Goal: Transaction & Acquisition: Book appointment/travel/reservation

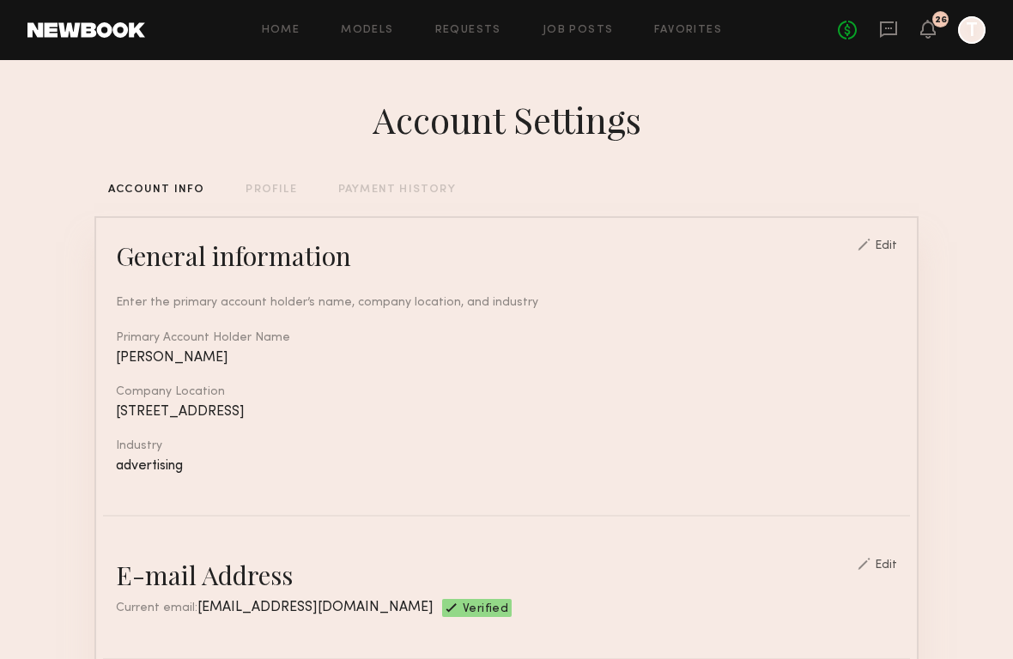
click at [567, 36] on div "Home Models Requests Job Posts Favorites Sign Out No fees up to $5,000 26 T" at bounding box center [565, 29] width 840 height 27
click at [566, 21] on div "Home Models Requests Job Posts Favorites Sign Out No fees up to $5,000 26 T" at bounding box center [565, 29] width 840 height 27
click at [568, 27] on link "Job Posts" at bounding box center [577, 30] width 71 height 11
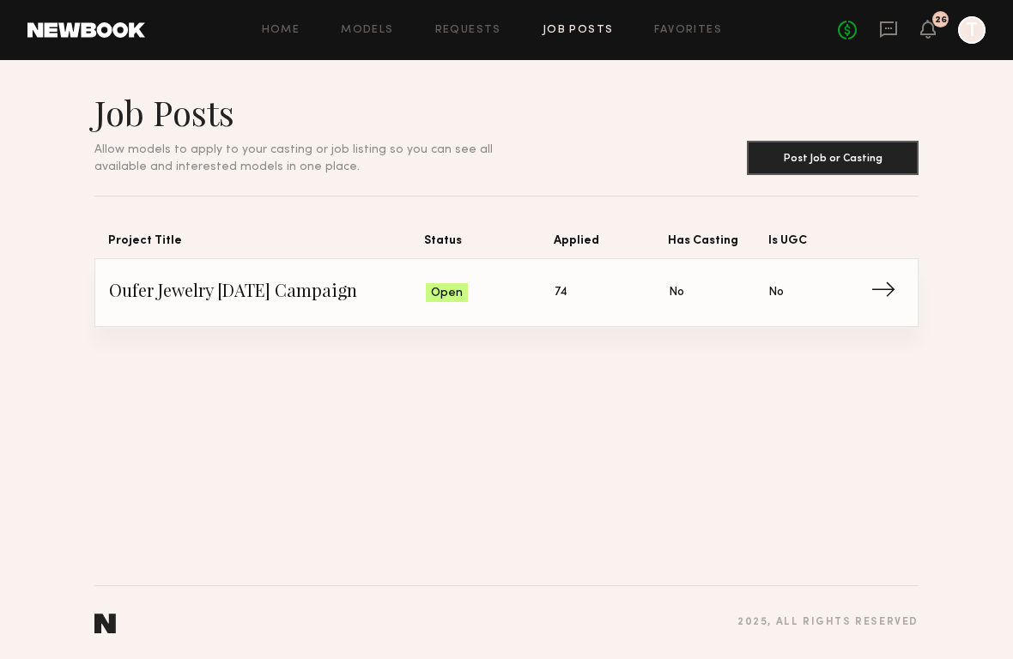
click at [870, 294] on span "→" at bounding box center [887, 293] width 35 height 26
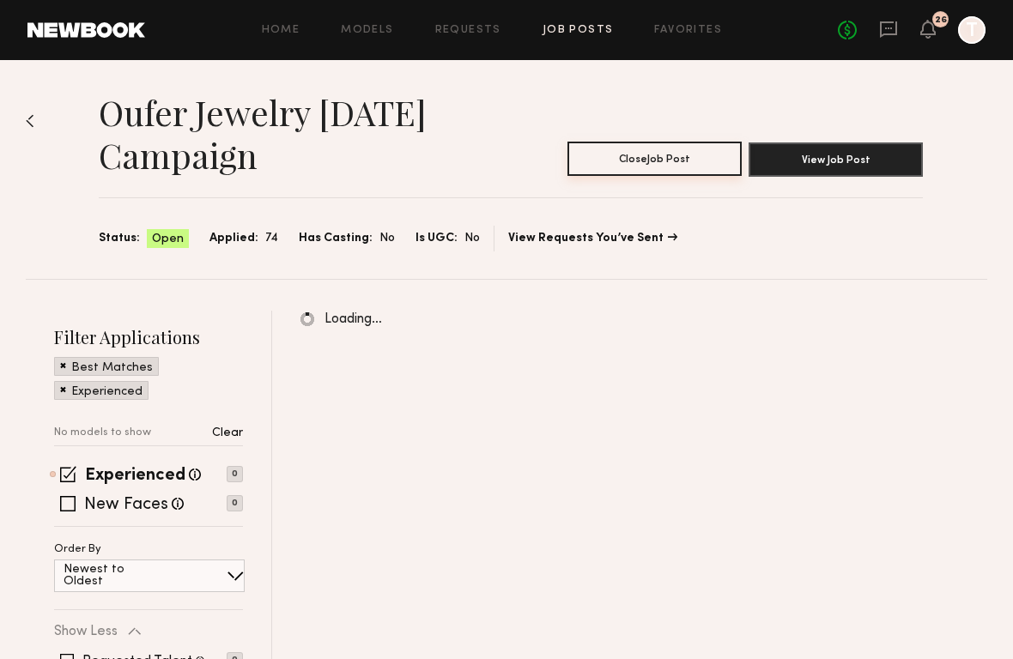
click at [641, 169] on button "Close Job Post" at bounding box center [654, 159] width 174 height 34
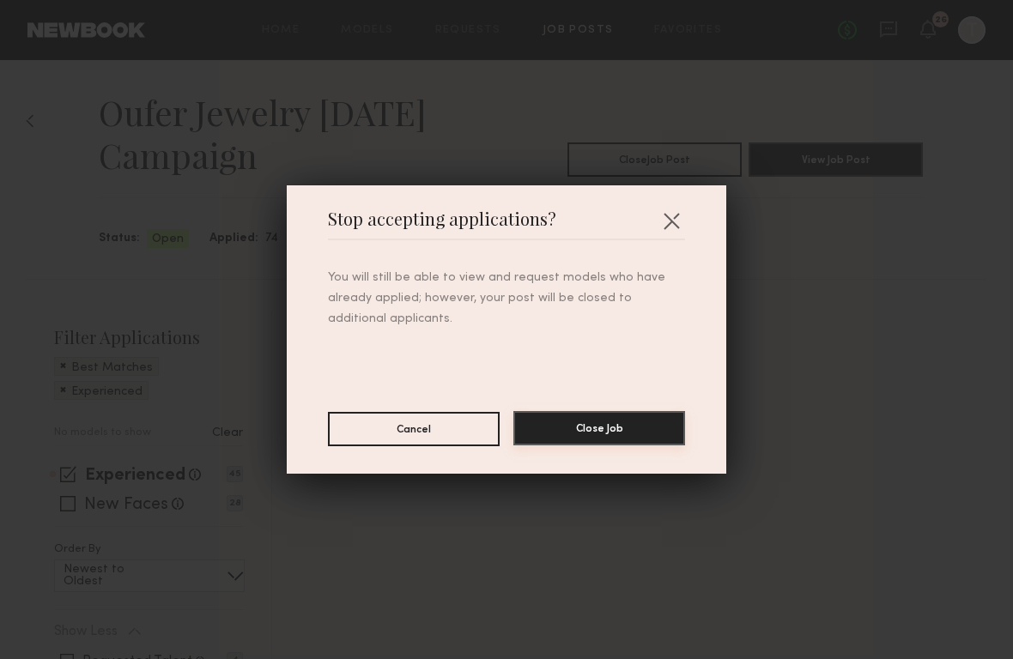
click at [585, 427] on button "Close Job" at bounding box center [599, 428] width 172 height 34
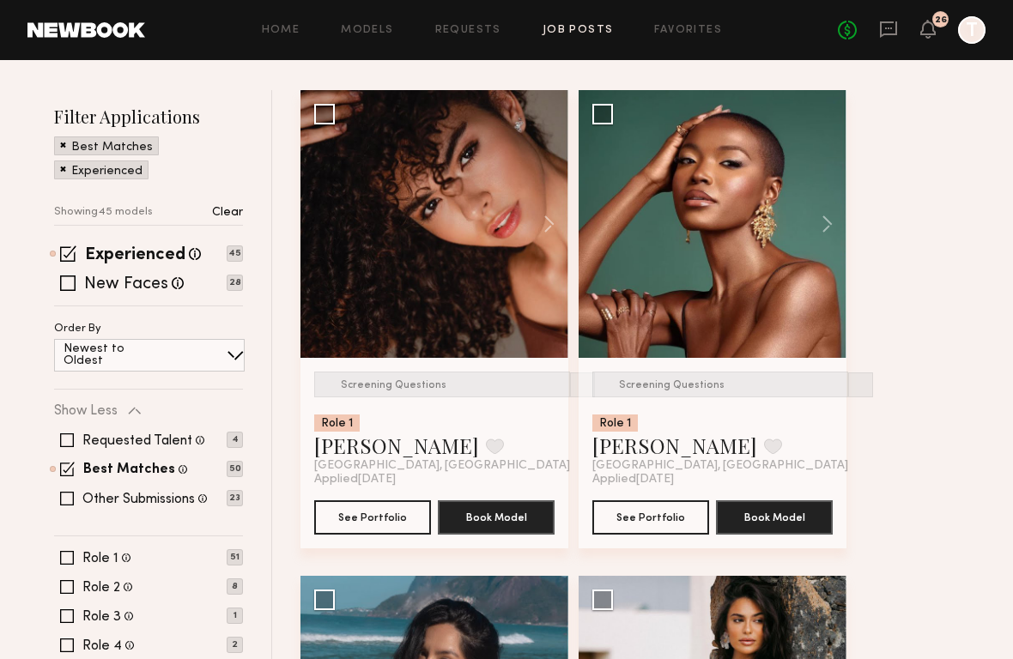
scroll to position [215, 0]
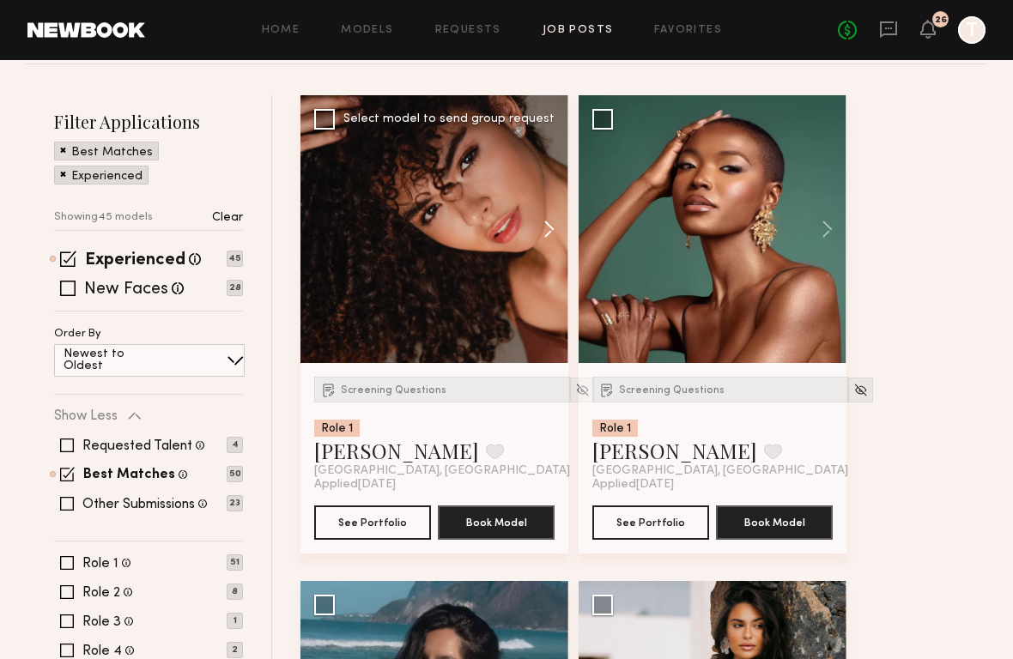
click at [548, 234] on button at bounding box center [540, 229] width 55 height 268
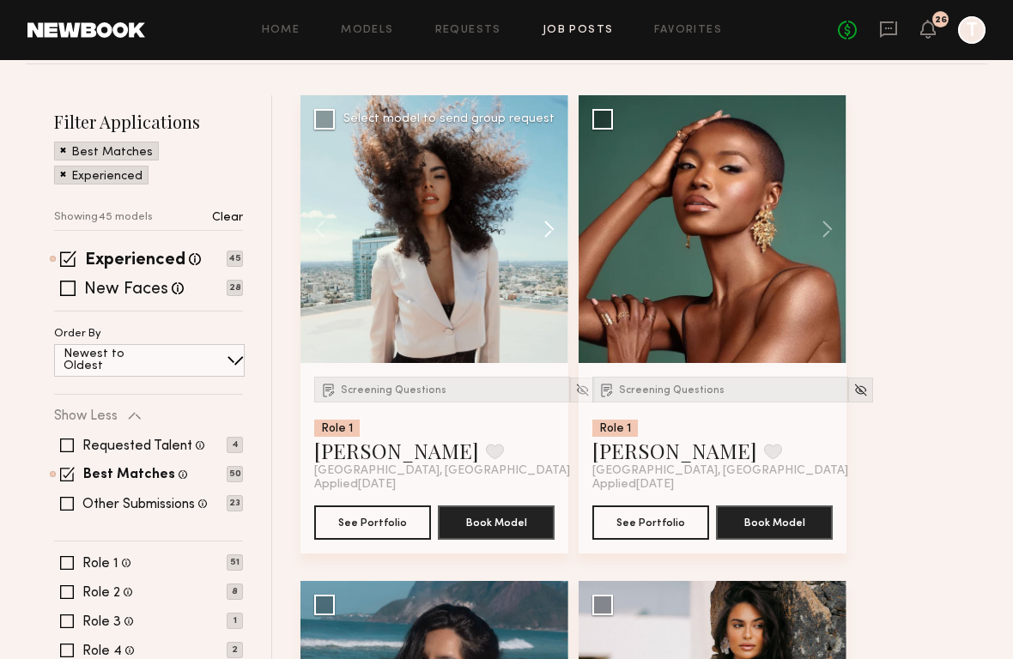
click at [544, 234] on button at bounding box center [540, 229] width 55 height 268
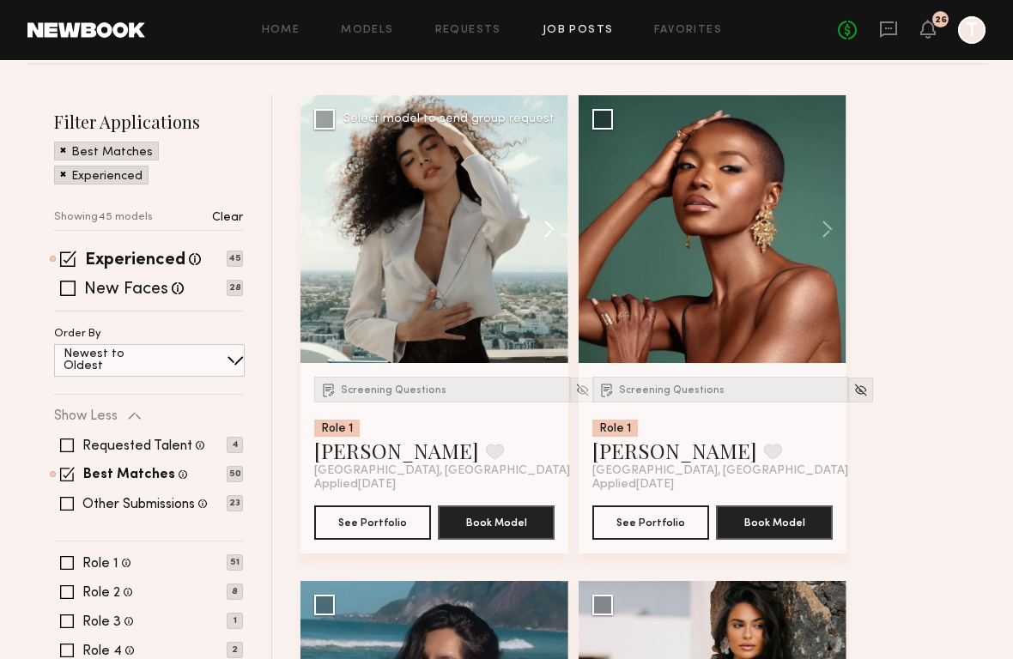
click at [544, 234] on button at bounding box center [540, 229] width 55 height 268
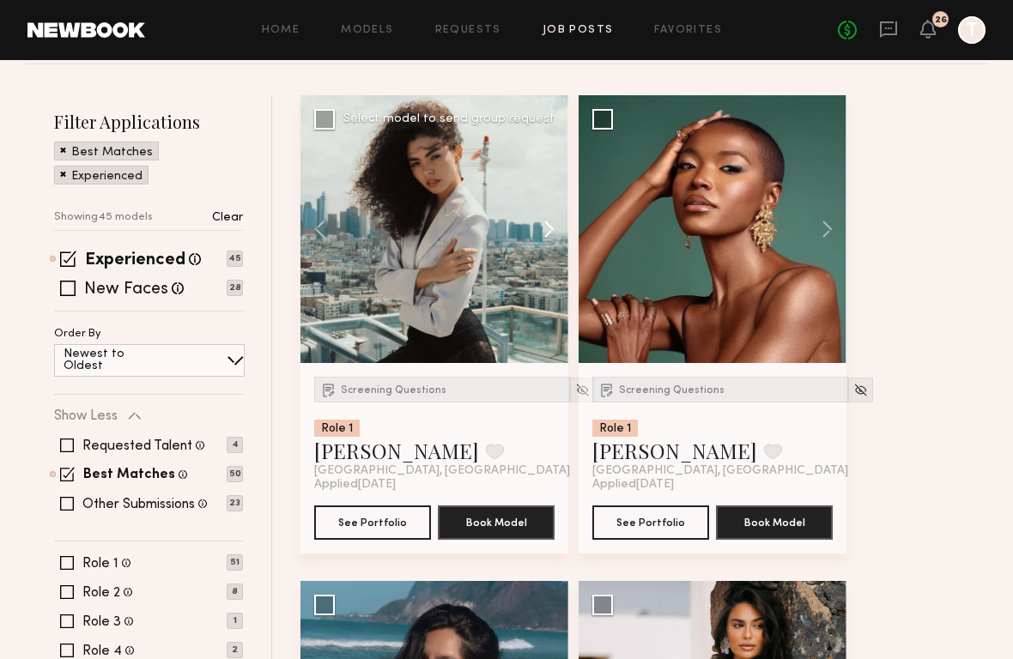
click at [544, 234] on button at bounding box center [540, 229] width 55 height 268
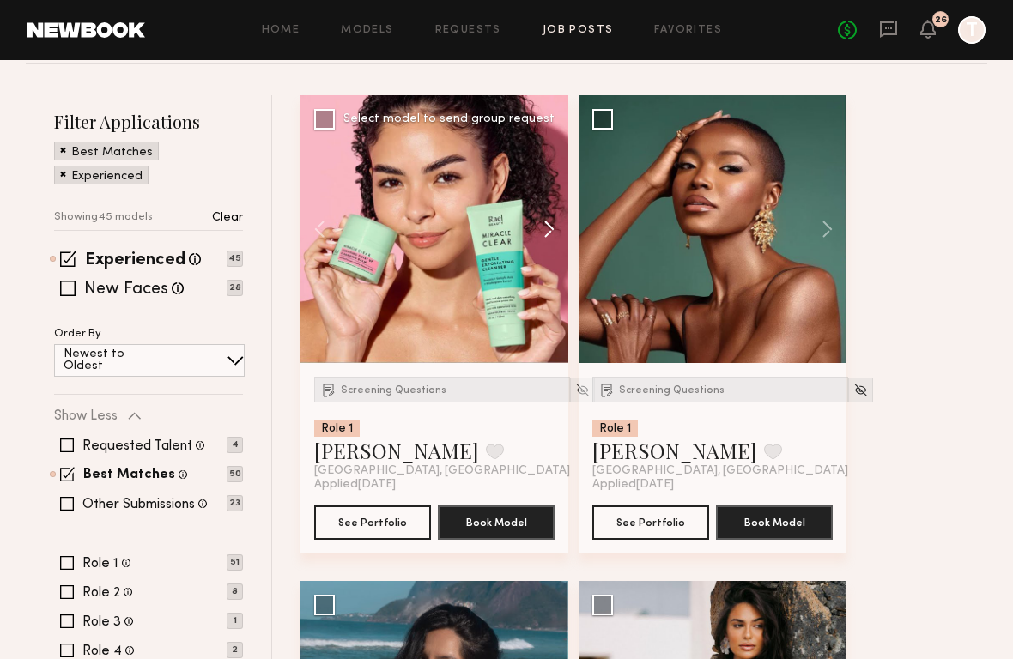
click at [544, 234] on button at bounding box center [540, 229] width 55 height 268
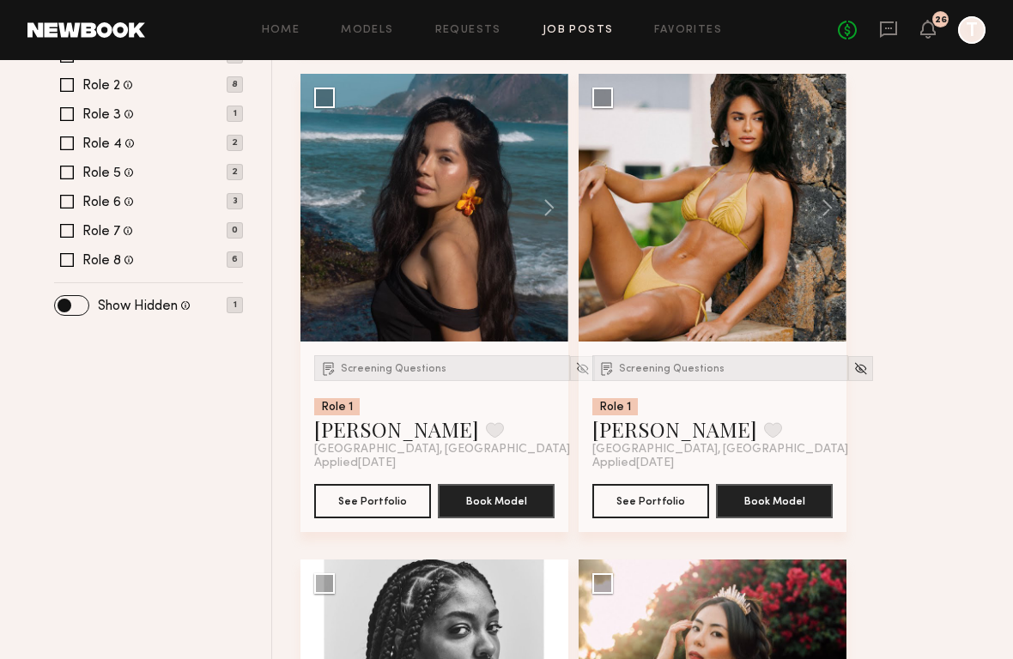
scroll to position [723, 0]
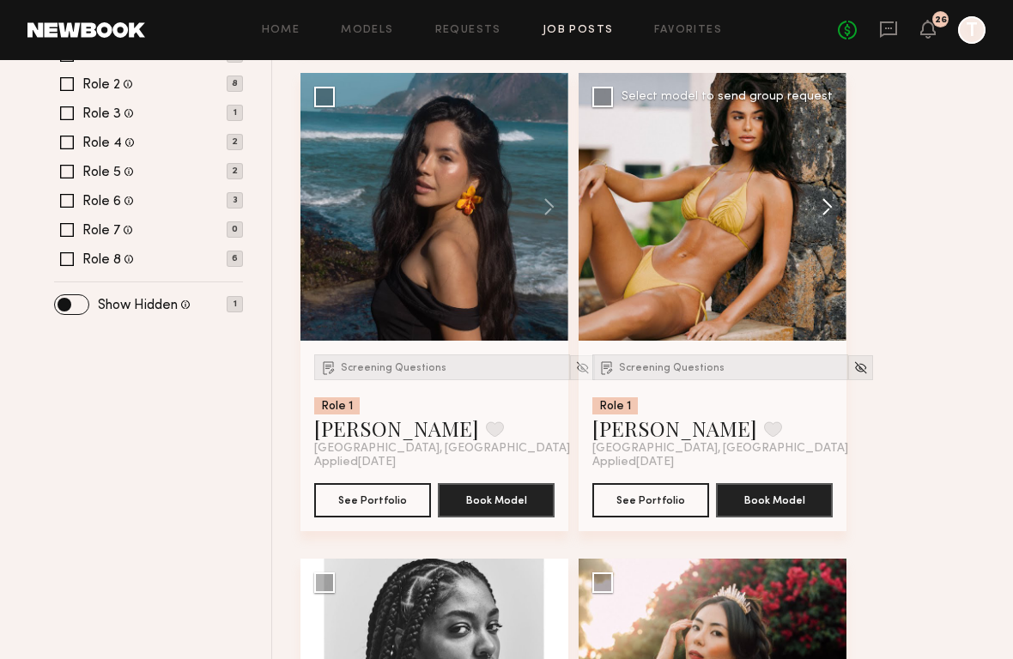
click at [823, 203] on button at bounding box center [818, 207] width 55 height 268
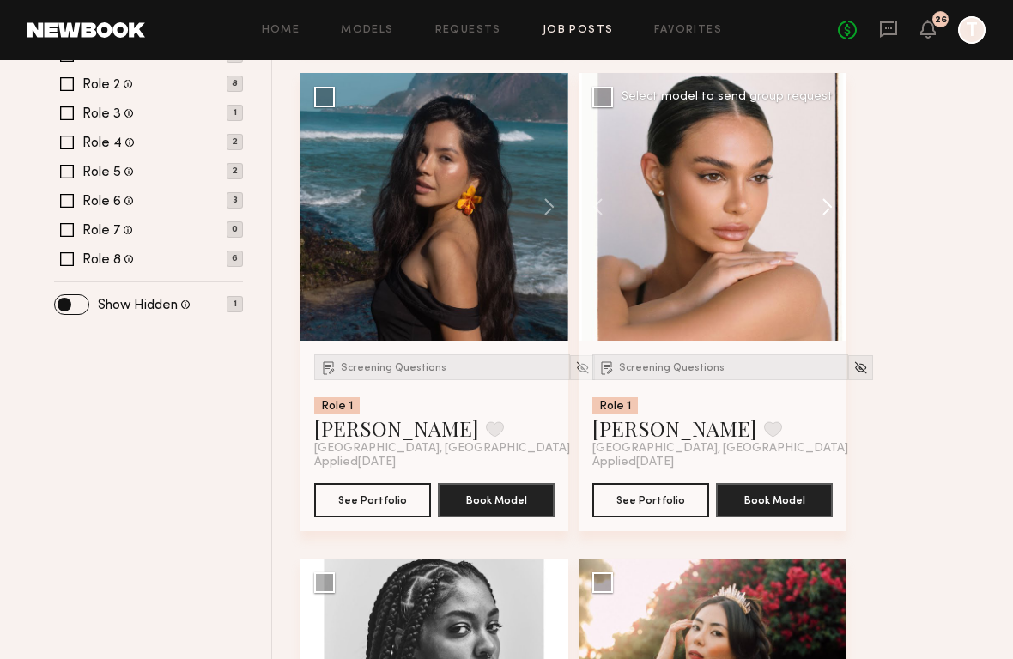
click at [823, 203] on button at bounding box center [818, 207] width 55 height 268
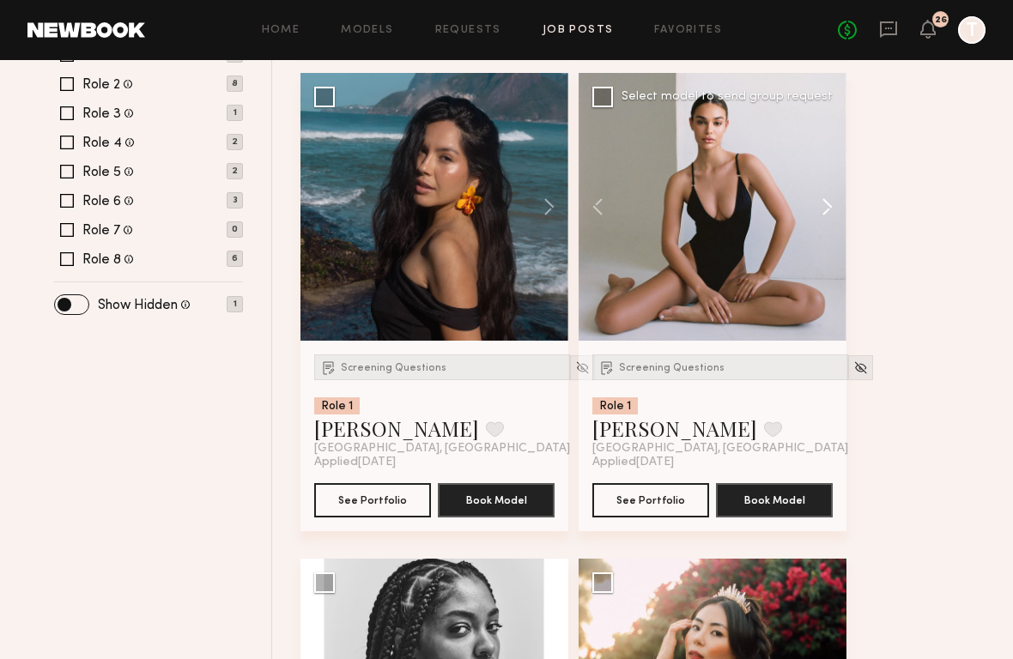
click at [823, 203] on button at bounding box center [818, 207] width 55 height 268
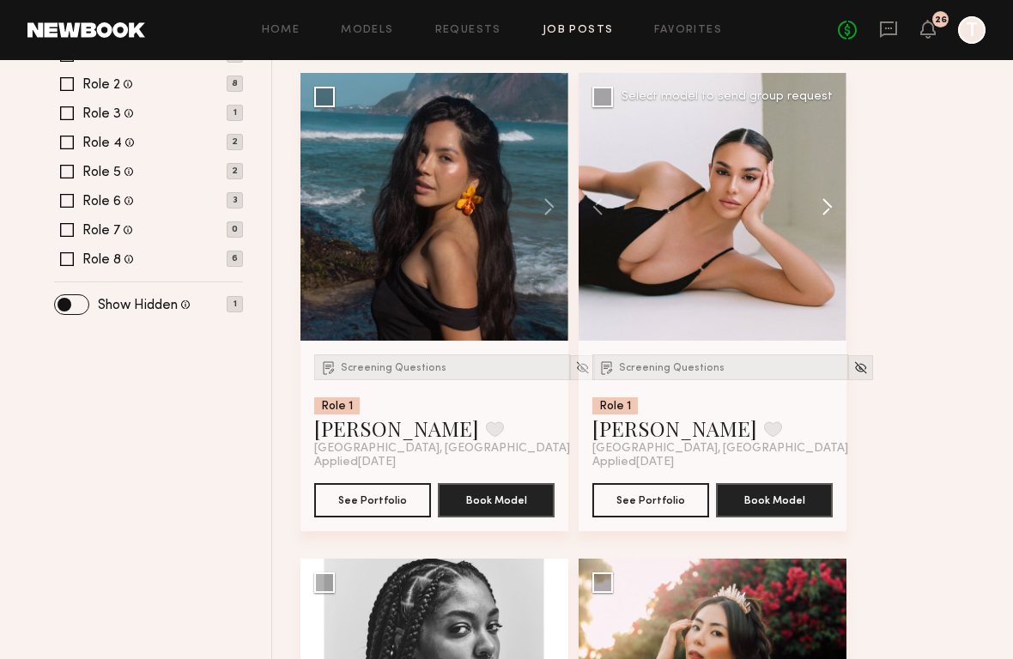
click at [823, 203] on button at bounding box center [818, 207] width 55 height 268
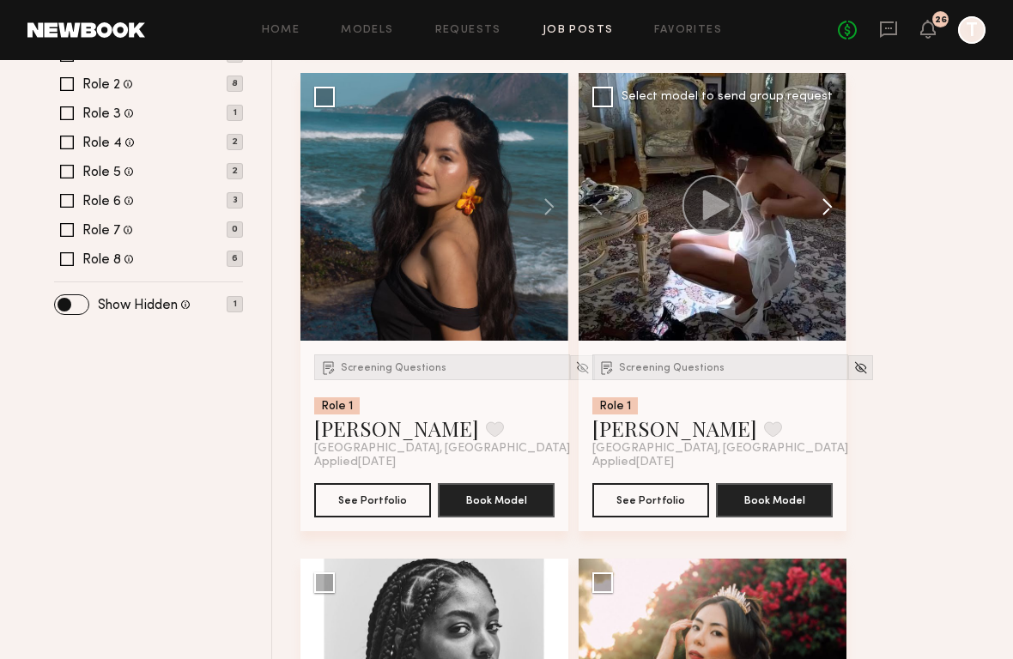
click at [824, 203] on button at bounding box center [818, 207] width 55 height 268
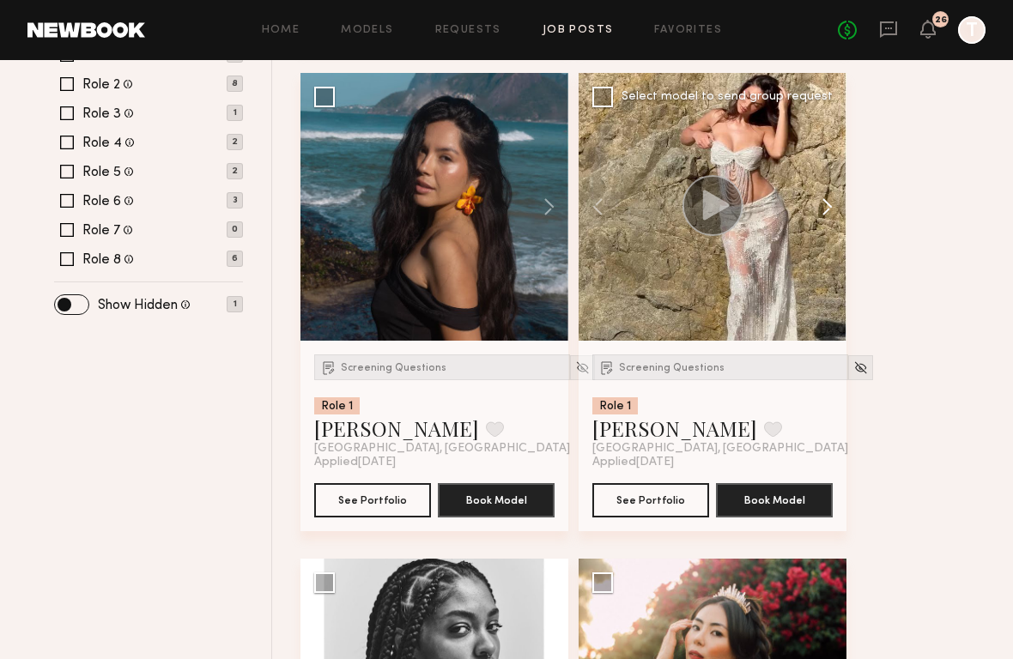
click at [824, 203] on button at bounding box center [818, 207] width 55 height 268
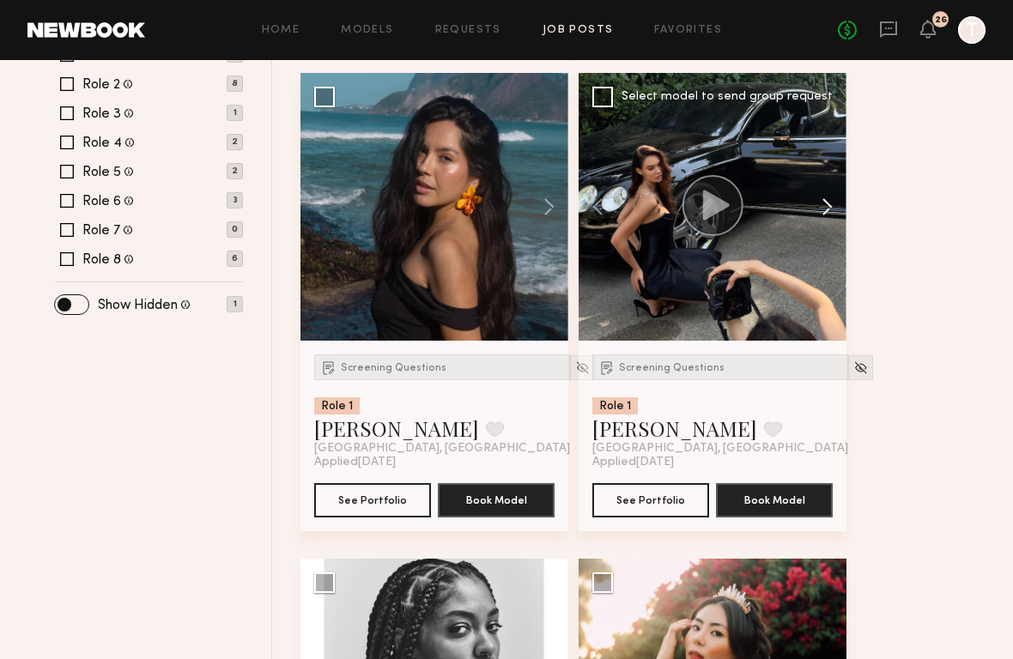
click at [824, 203] on button at bounding box center [818, 207] width 55 height 268
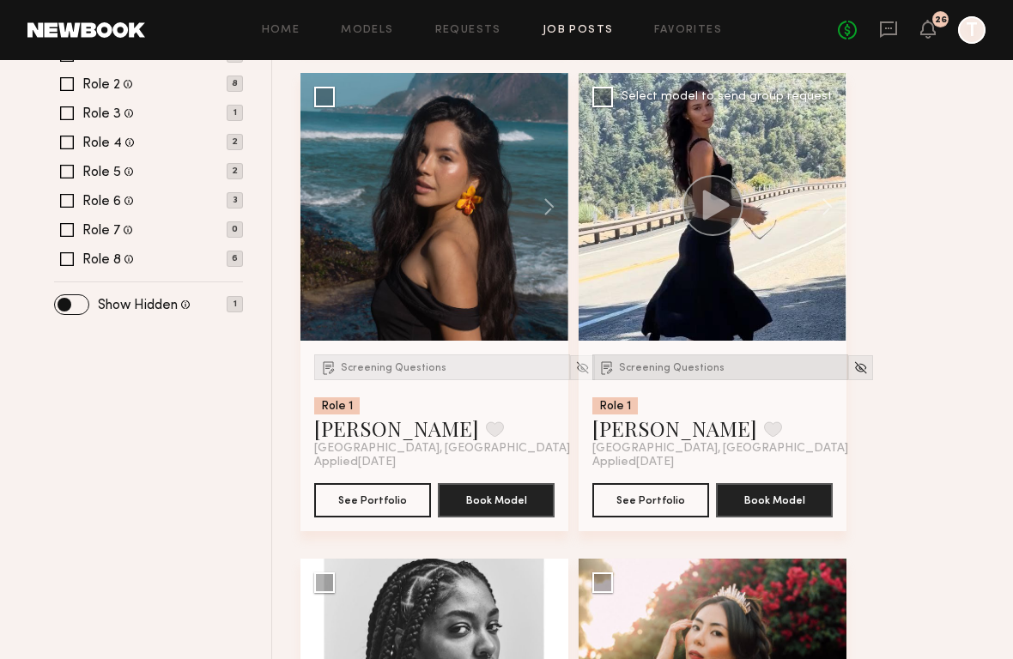
click at [691, 372] on span "Screening Questions" at bounding box center [672, 368] width 106 height 10
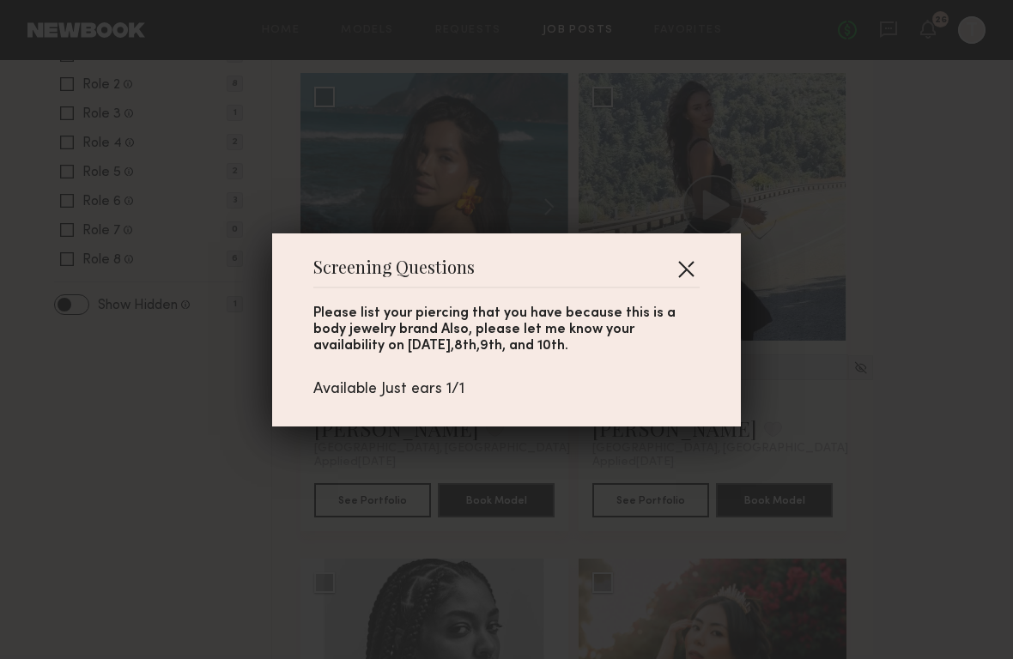
click at [692, 264] on button "button" at bounding box center [685, 268] width 27 height 27
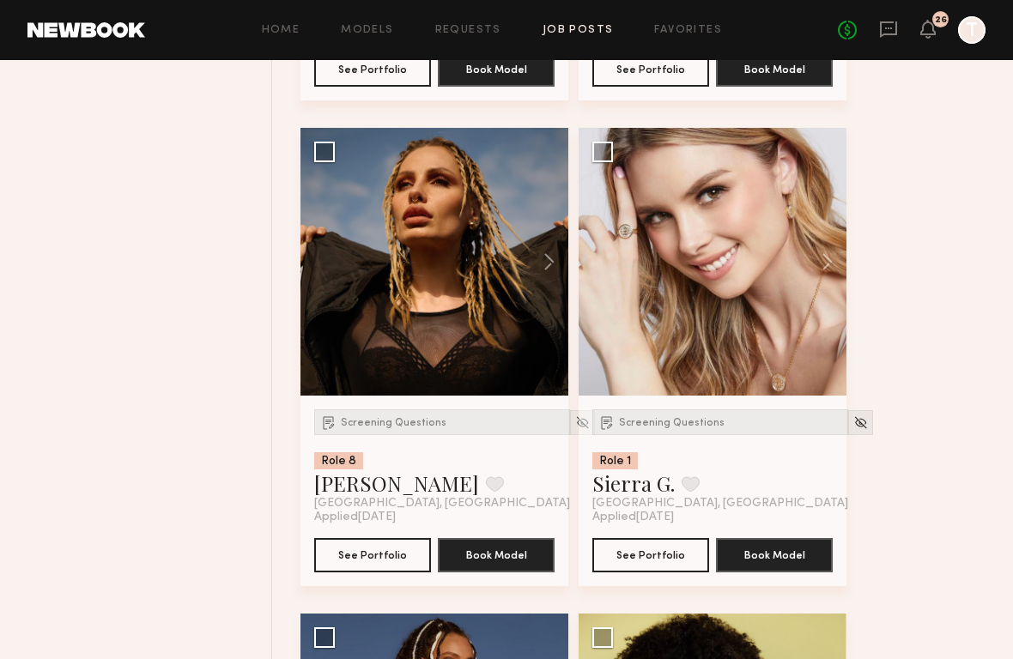
scroll to position [3088, 0]
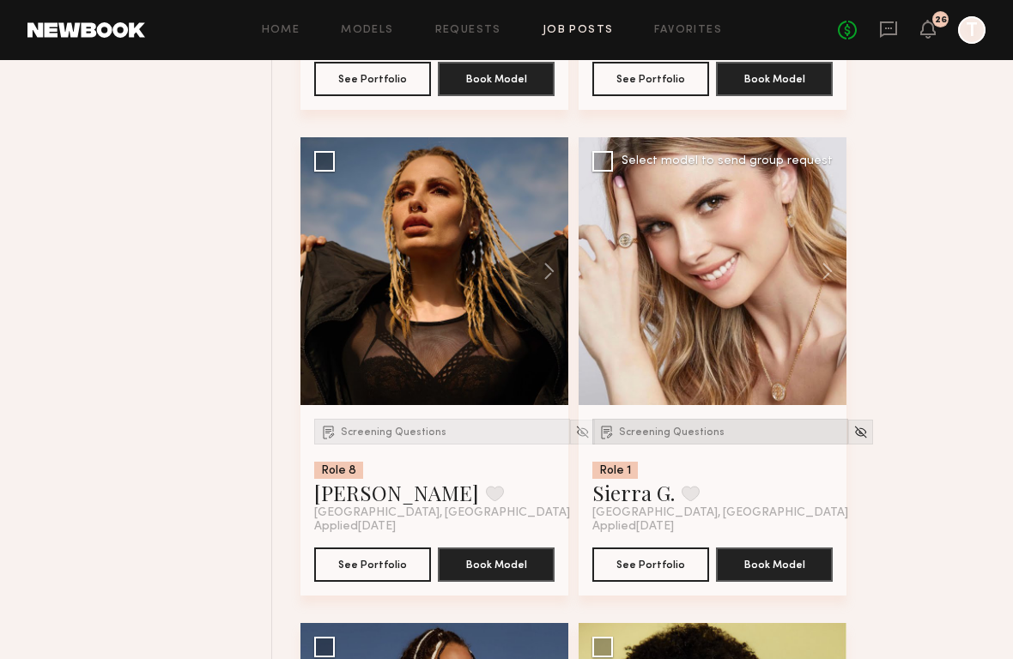
click at [659, 431] on span "Screening Questions" at bounding box center [672, 432] width 106 height 10
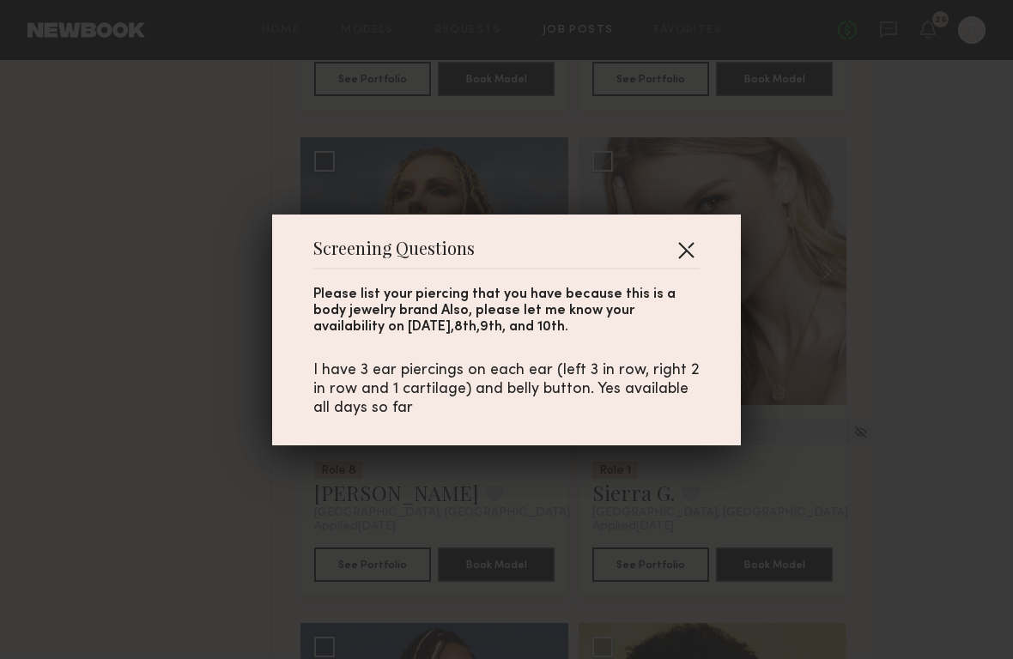
click at [691, 250] on button "button" at bounding box center [685, 249] width 27 height 27
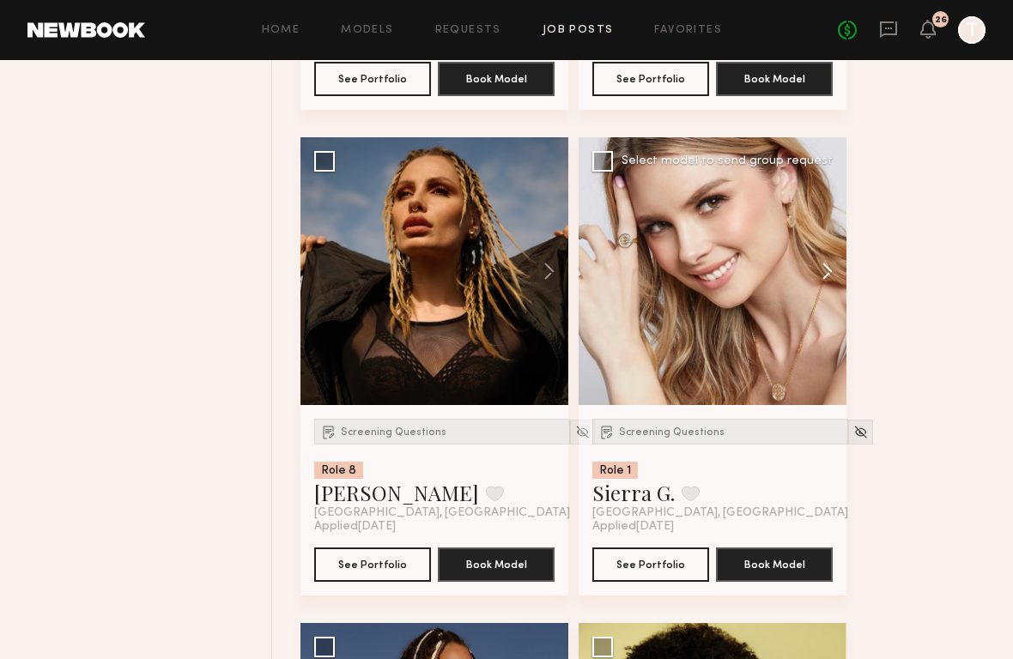
click at [820, 278] on button at bounding box center [818, 271] width 55 height 268
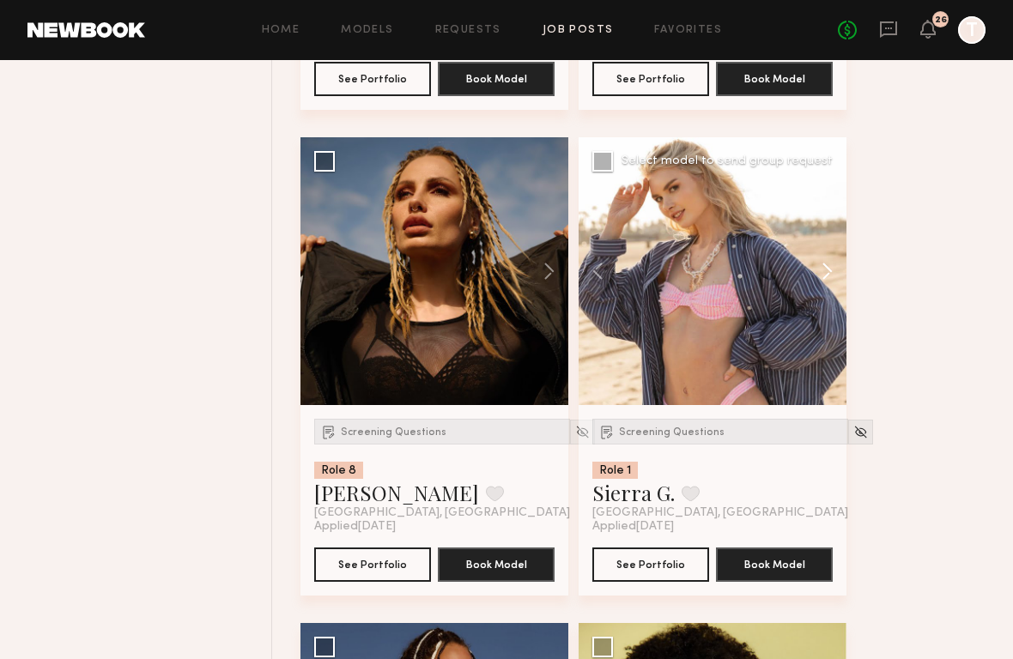
click at [821, 278] on button at bounding box center [818, 271] width 55 height 268
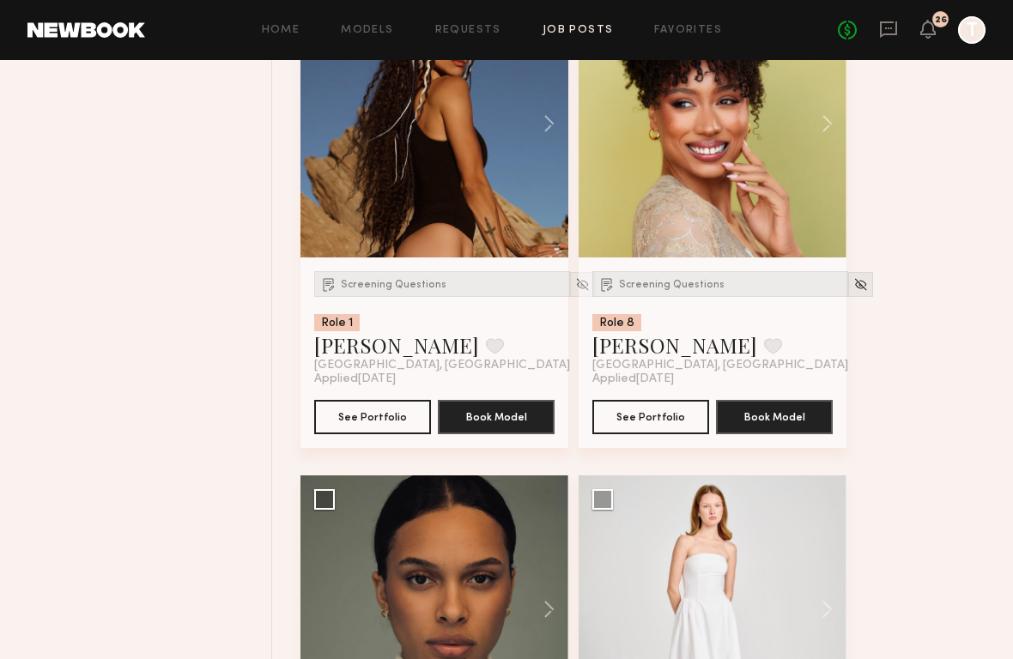
scroll to position [3732, 0]
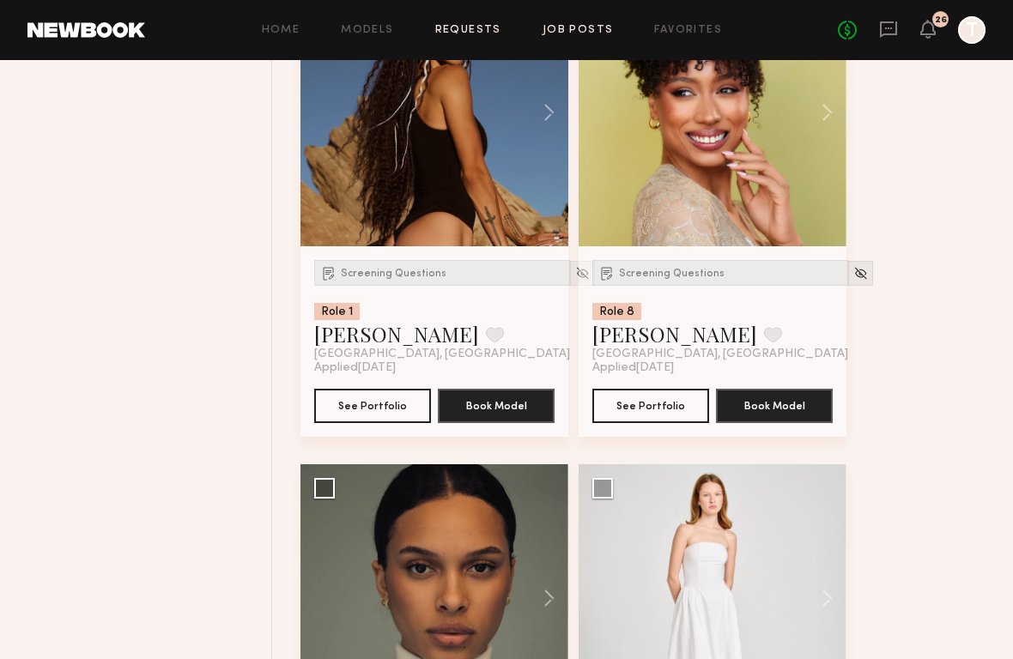
click at [492, 29] on link "Requests" at bounding box center [468, 30] width 66 height 11
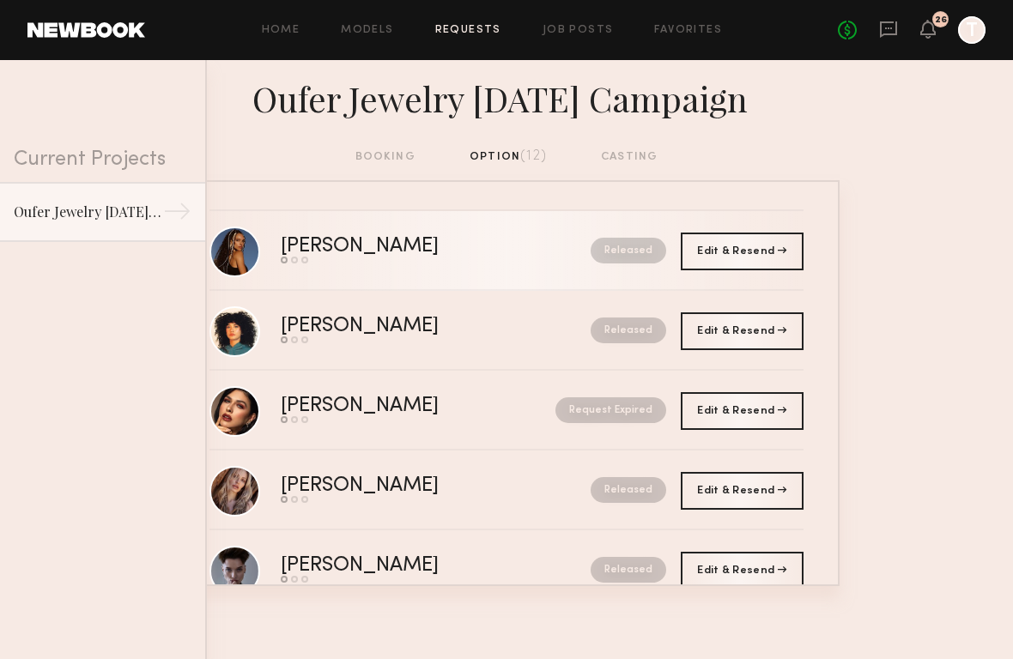
click at [515, 253] on div "Released" at bounding box center [591, 251] width 152 height 26
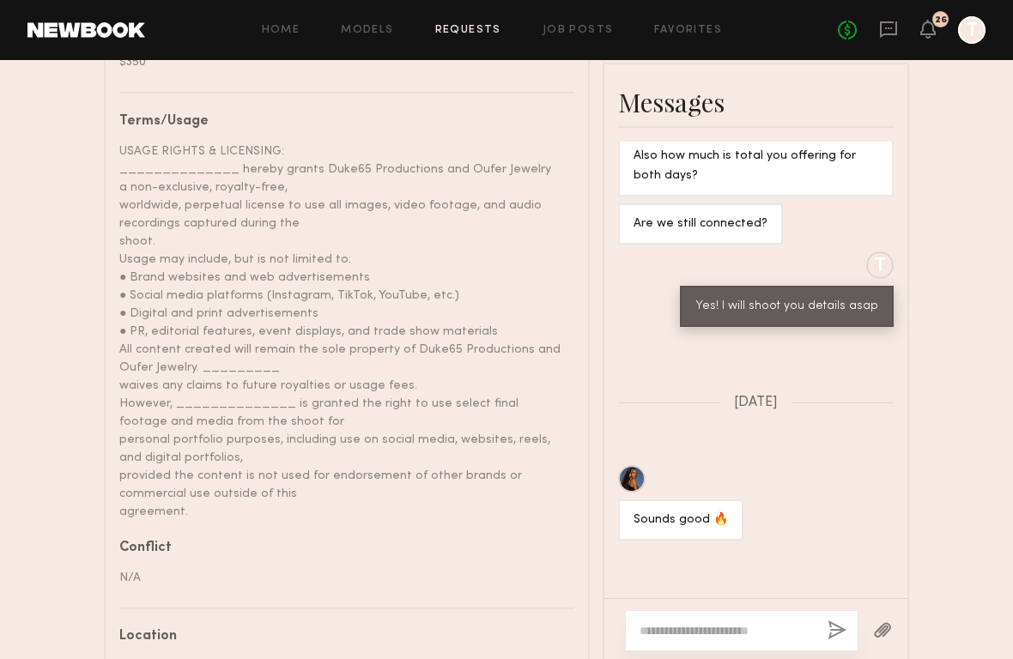
scroll to position [1454, 0]
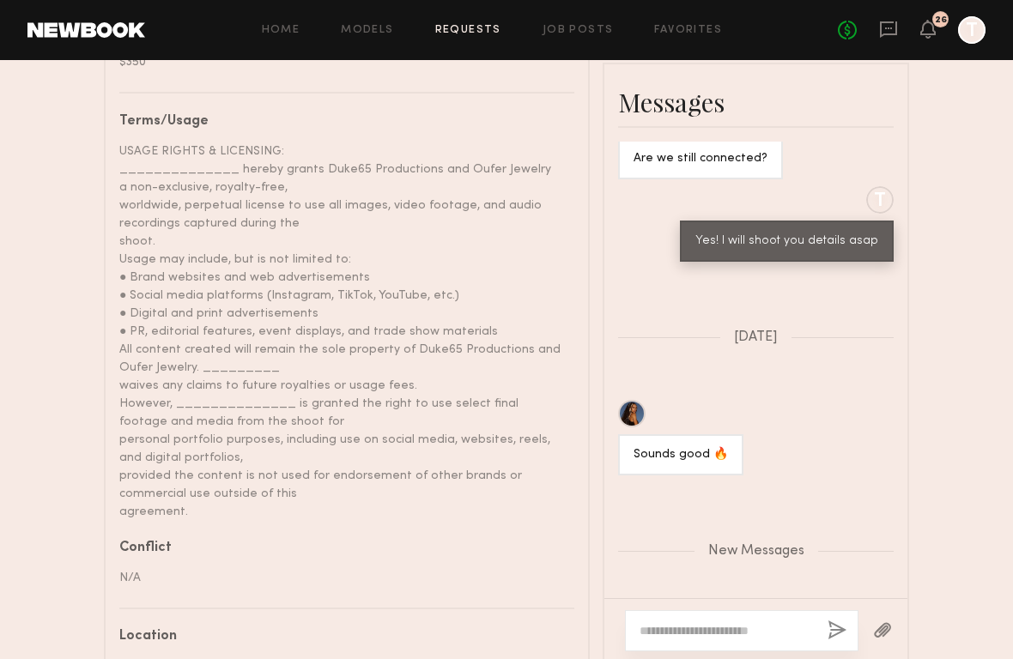
click at [524, 217] on div "USAGE RIGHTS & LICENSING: ______________ hereby grants Duke65 Productions and O…" at bounding box center [340, 331] width 442 height 378
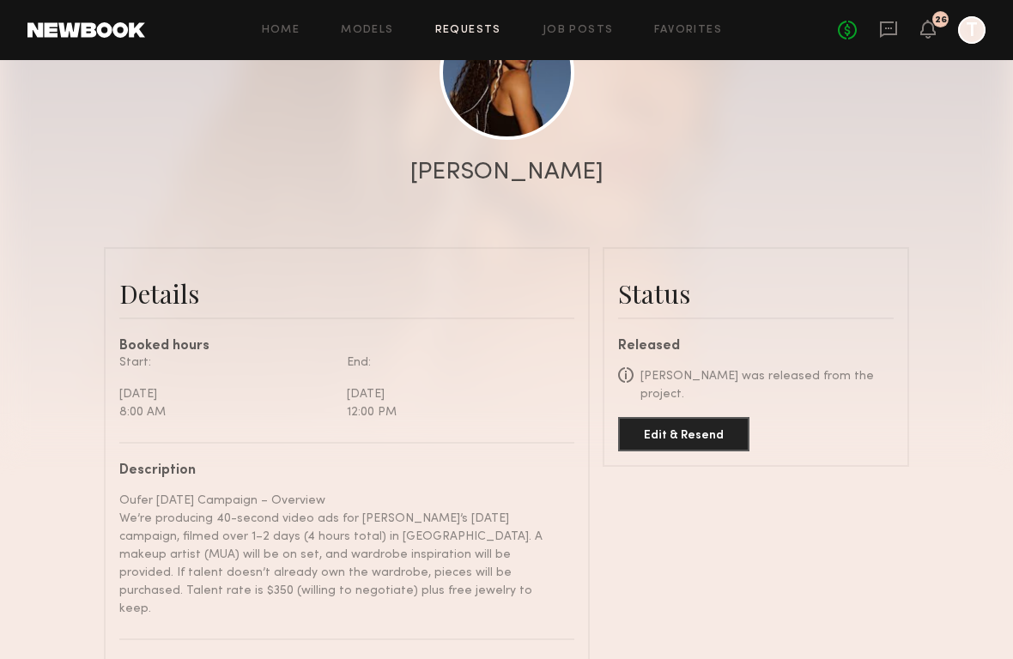
scroll to position [0, 0]
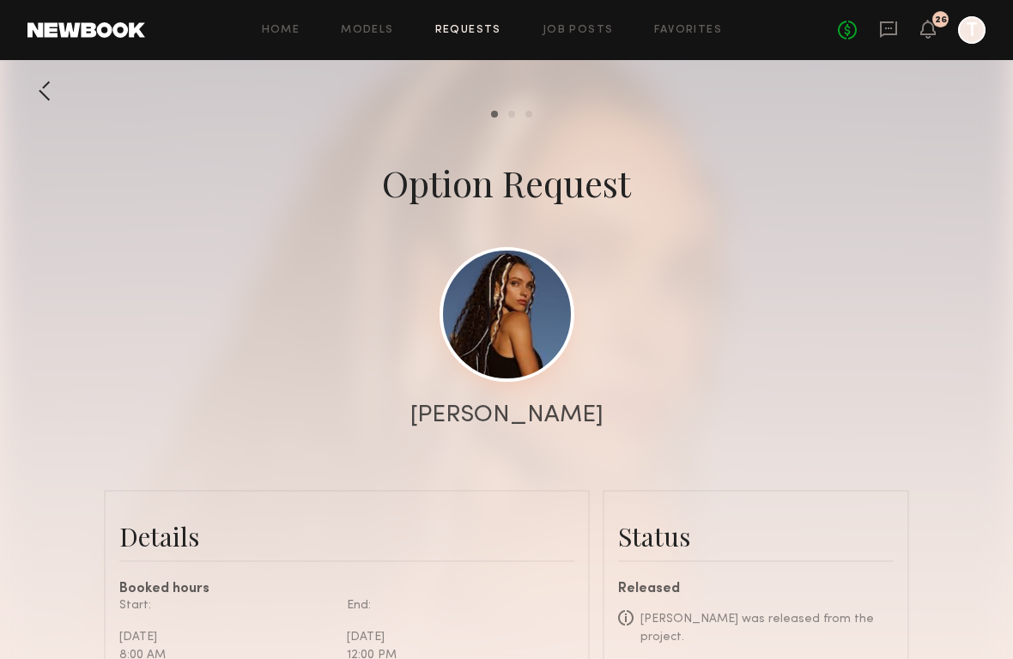
click at [511, 312] on link at bounding box center [506, 314] width 135 height 135
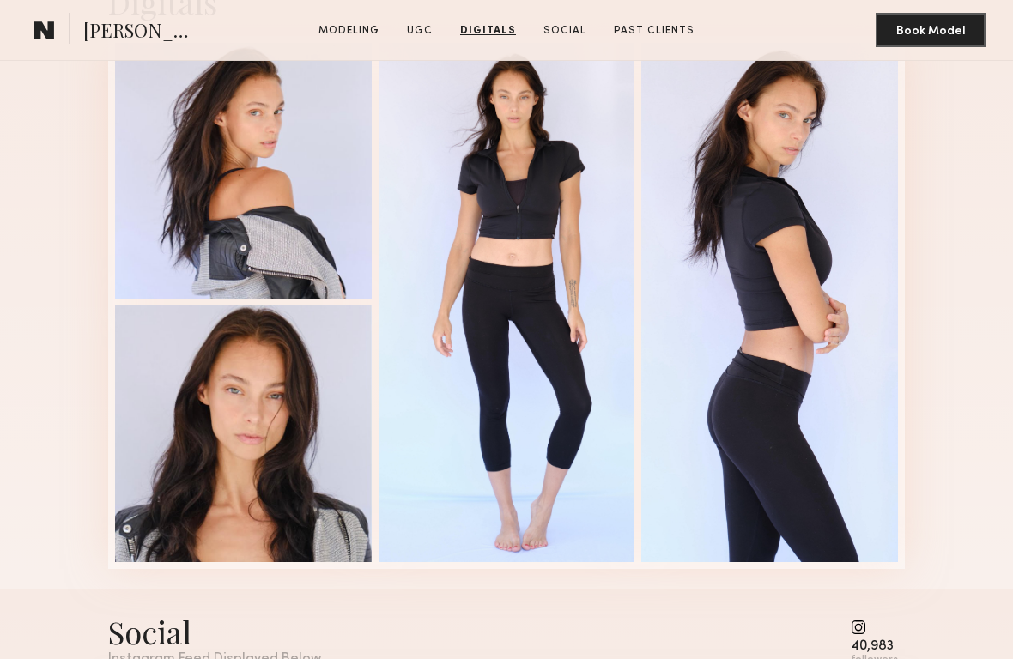
scroll to position [2346, 0]
click at [368, 40] on section "Maria F. Modeling UGC Digitals Social Past Clients Message Book Model" at bounding box center [506, 30] width 1013 height 61
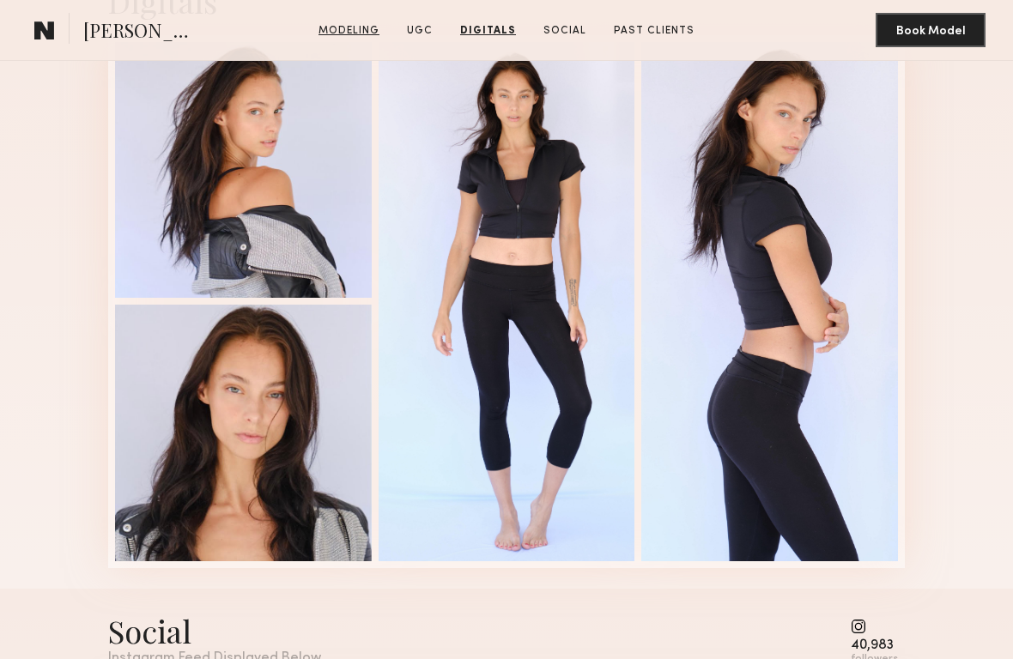
click at [367, 33] on link "Modeling" at bounding box center [349, 30] width 75 height 15
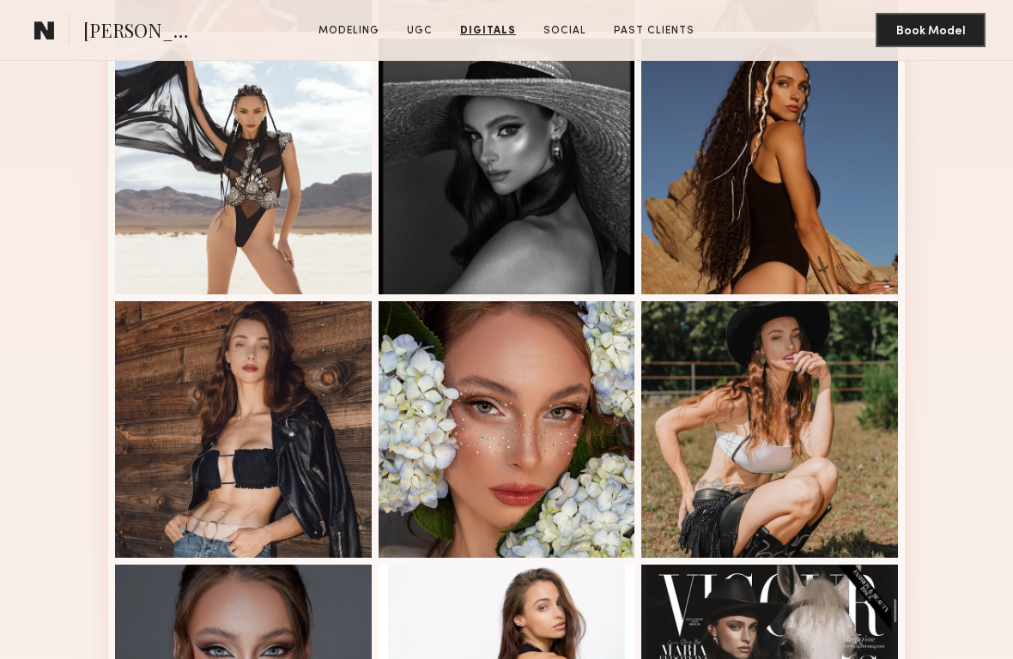
scroll to position [289, 0]
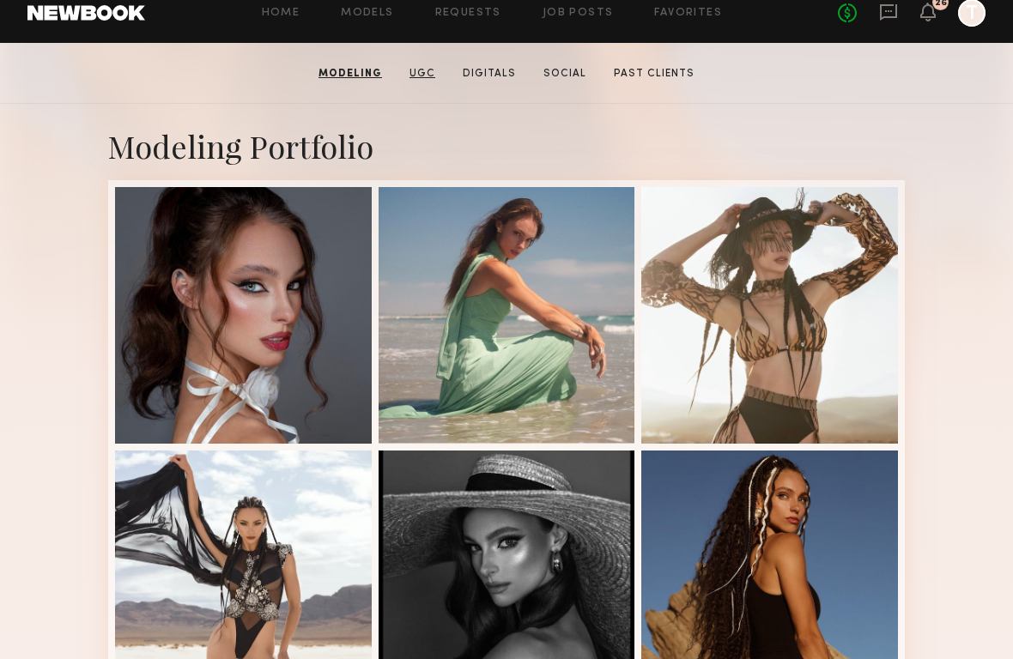
click at [416, 75] on link "UGC" at bounding box center [422, 73] width 39 height 15
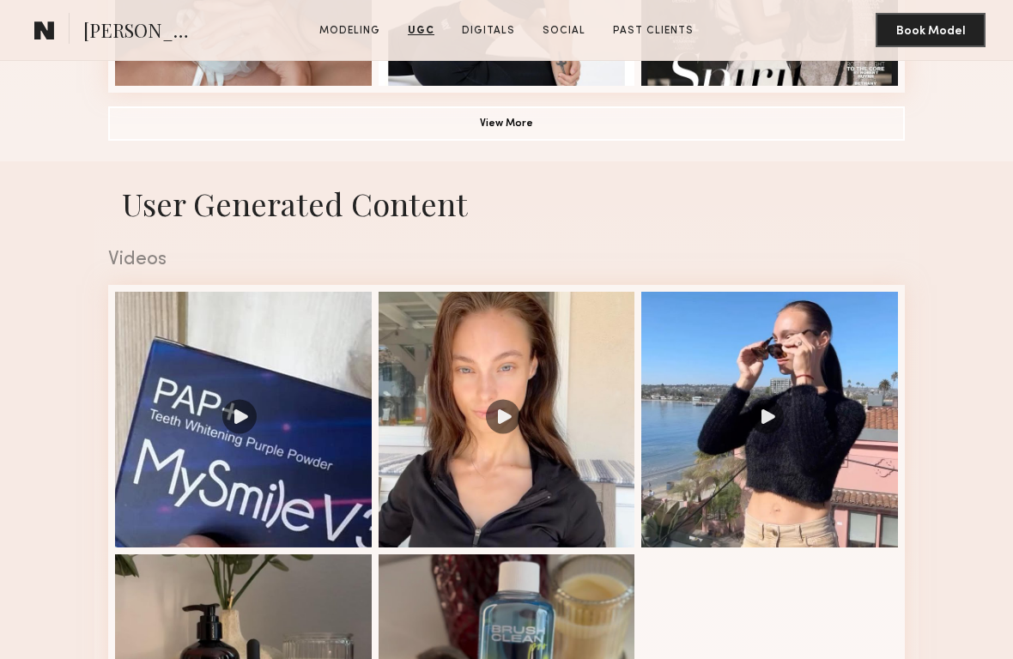
scroll to position [1425, 0]
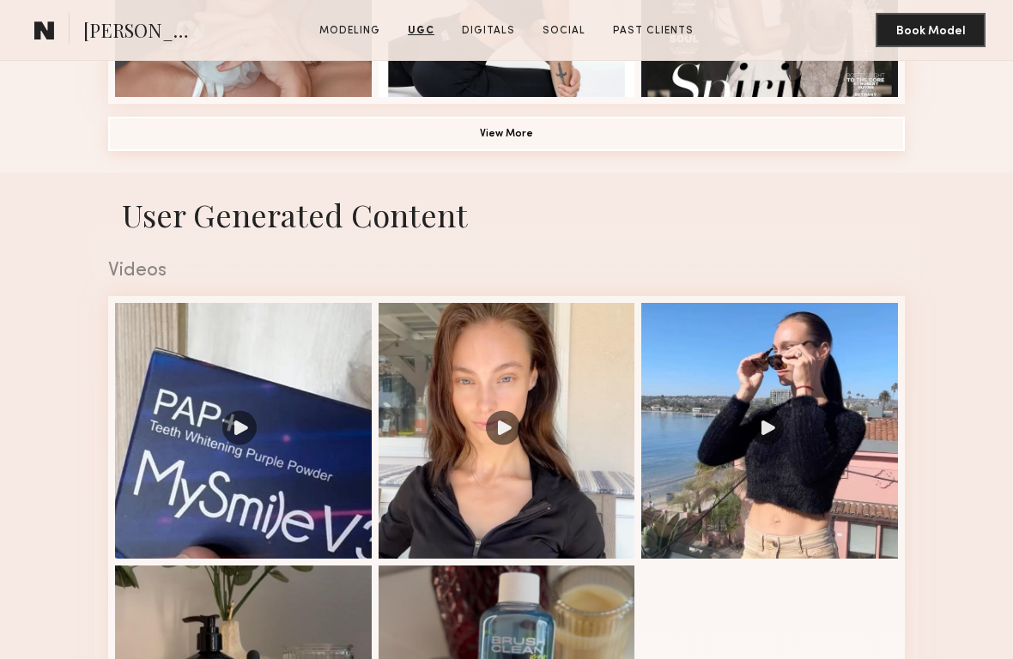
click at [480, 130] on button "View More" at bounding box center [506, 134] width 796 height 34
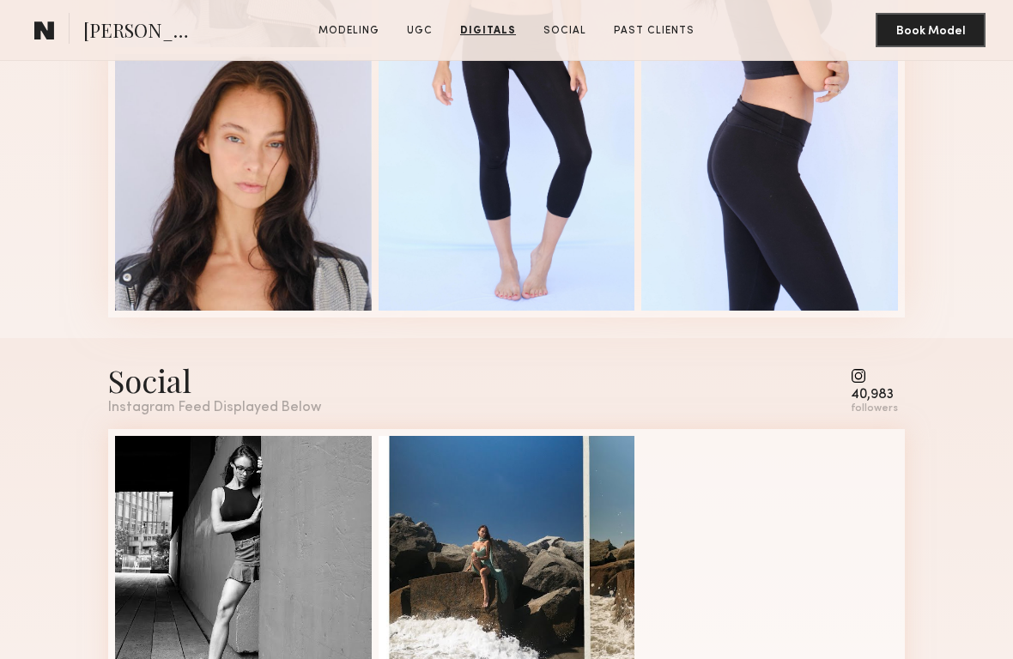
scroll to position [3359, 0]
